Goal: Task Accomplishment & Management: Manage account settings

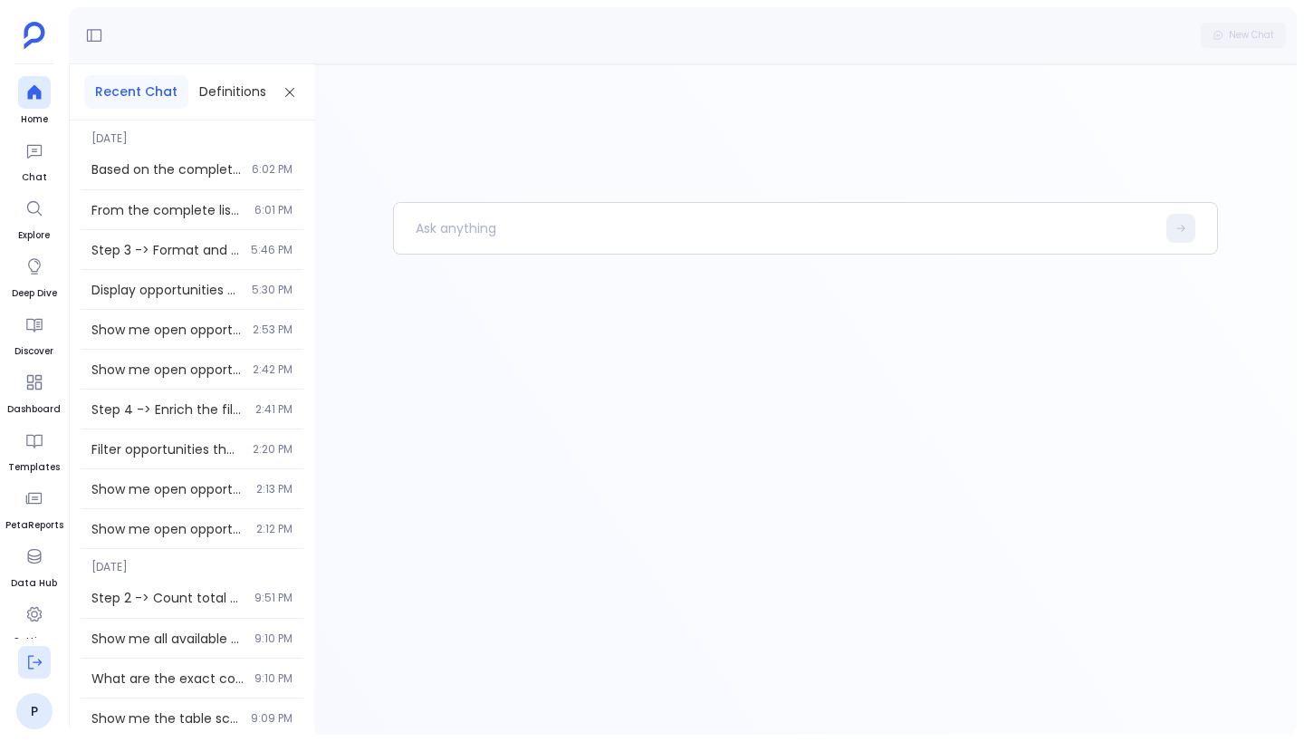
click at [46, 674] on button at bounding box center [34, 662] width 33 height 33
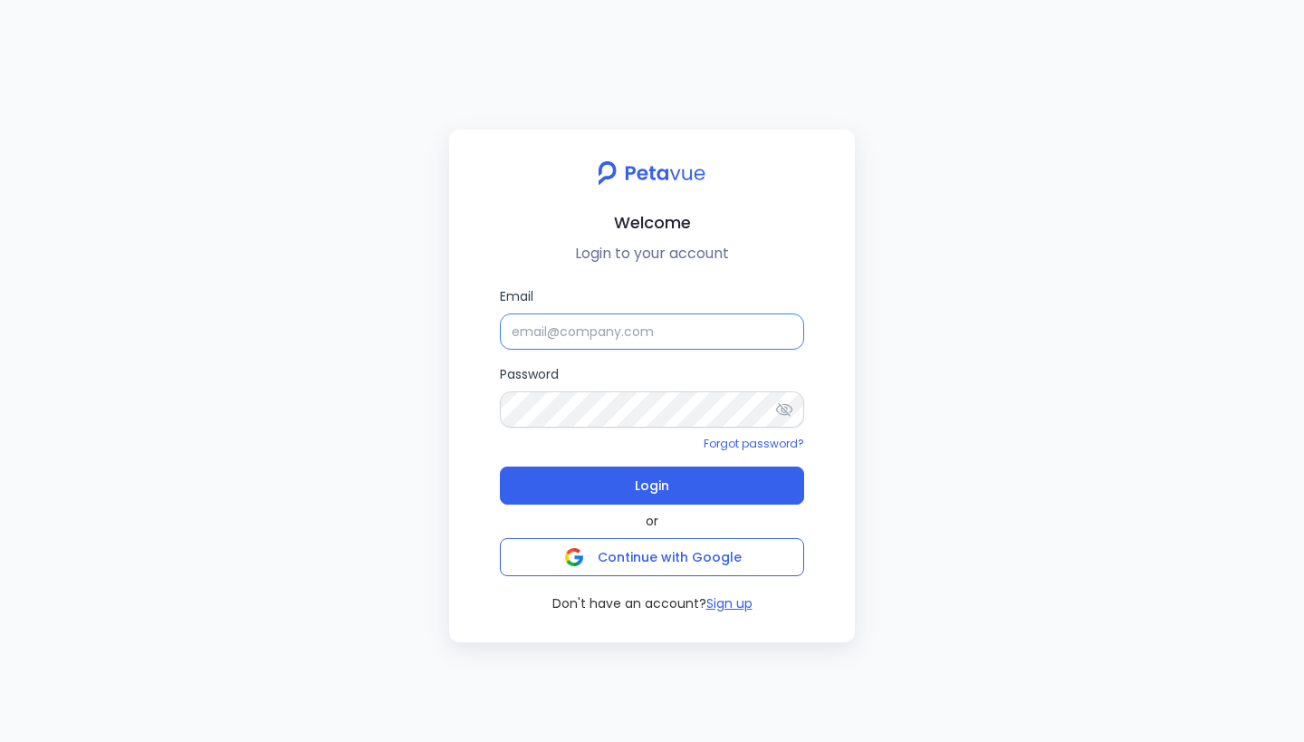
click at [615, 331] on input "Email" at bounding box center [652, 331] width 304 height 36
paste input "F9N6JR06"
type input "F9N6JR06"
paste input "[EMAIL_ADDRESS][DOMAIN_NAME]"
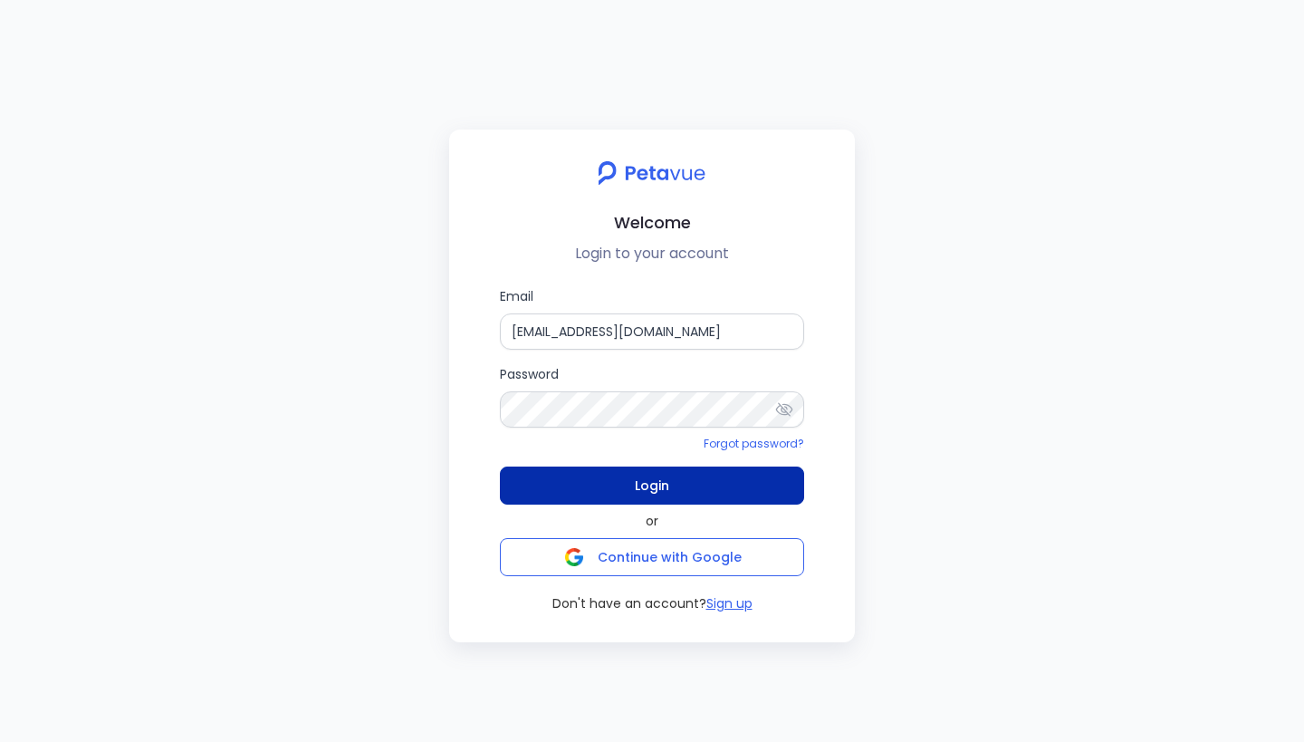
type input "[EMAIL_ADDRESS][DOMAIN_NAME]"
click at [691, 469] on button "Login" at bounding box center [652, 485] width 304 height 38
